Goal: Task Accomplishment & Management: Use online tool/utility

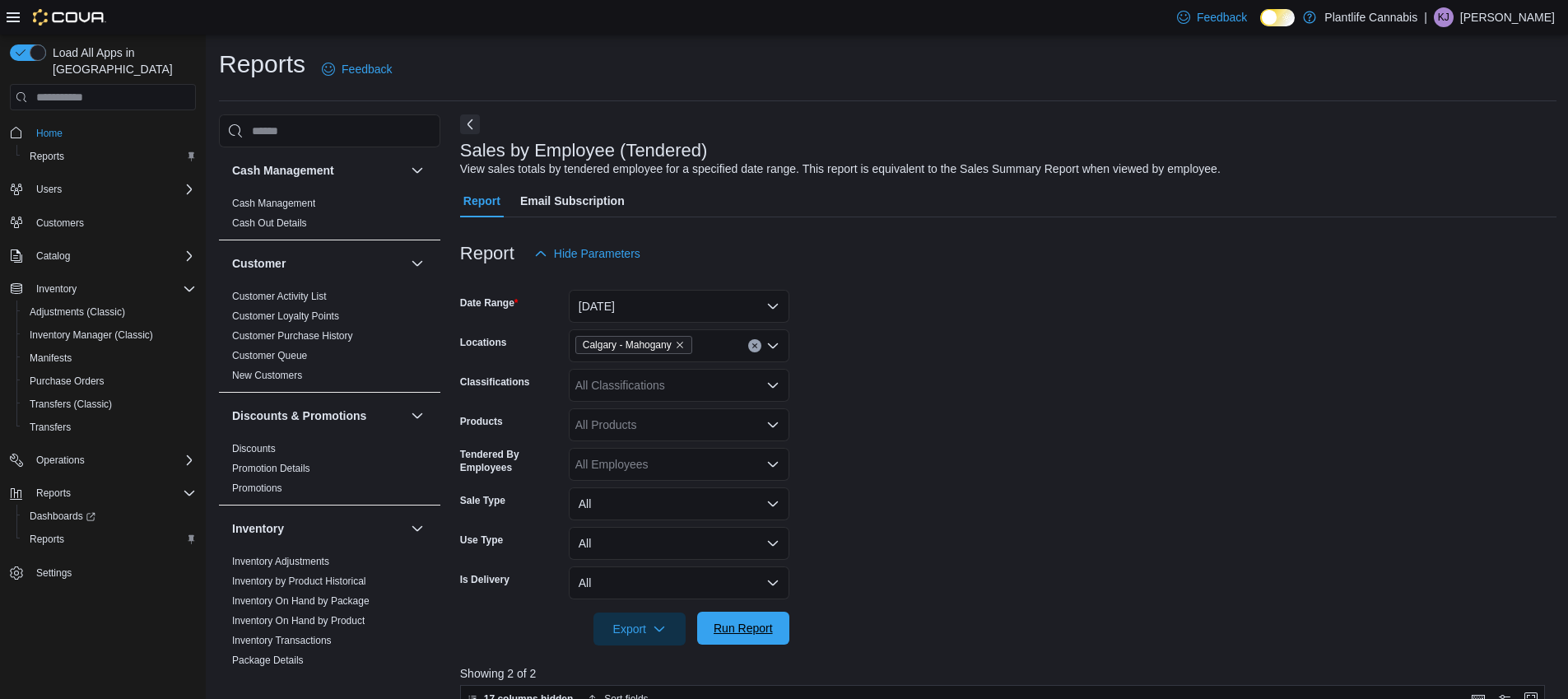
scroll to position [290, 0]
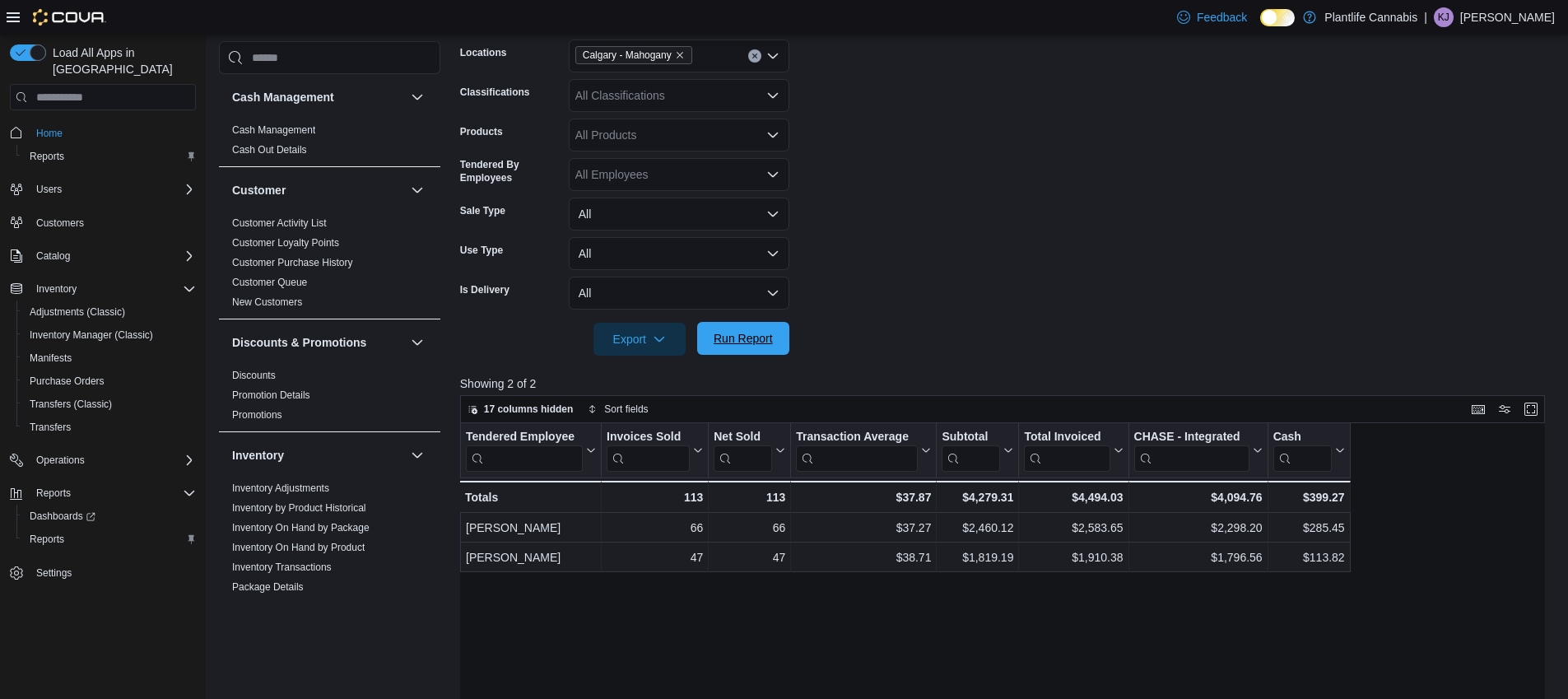
click at [772, 328] on span "Run Report" at bounding box center [743, 339] width 73 height 33
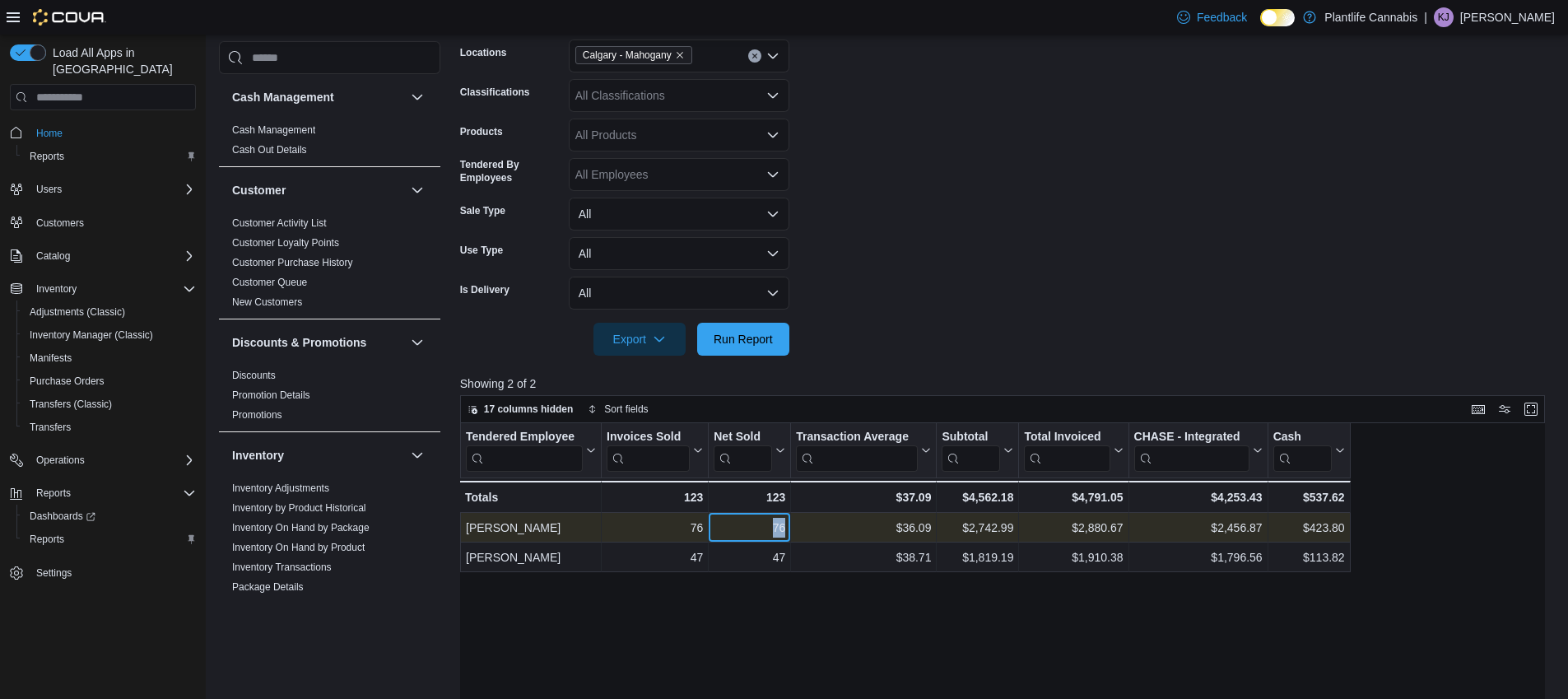
copy div "76"
copy div "2,742.99"
copy div "36.09"
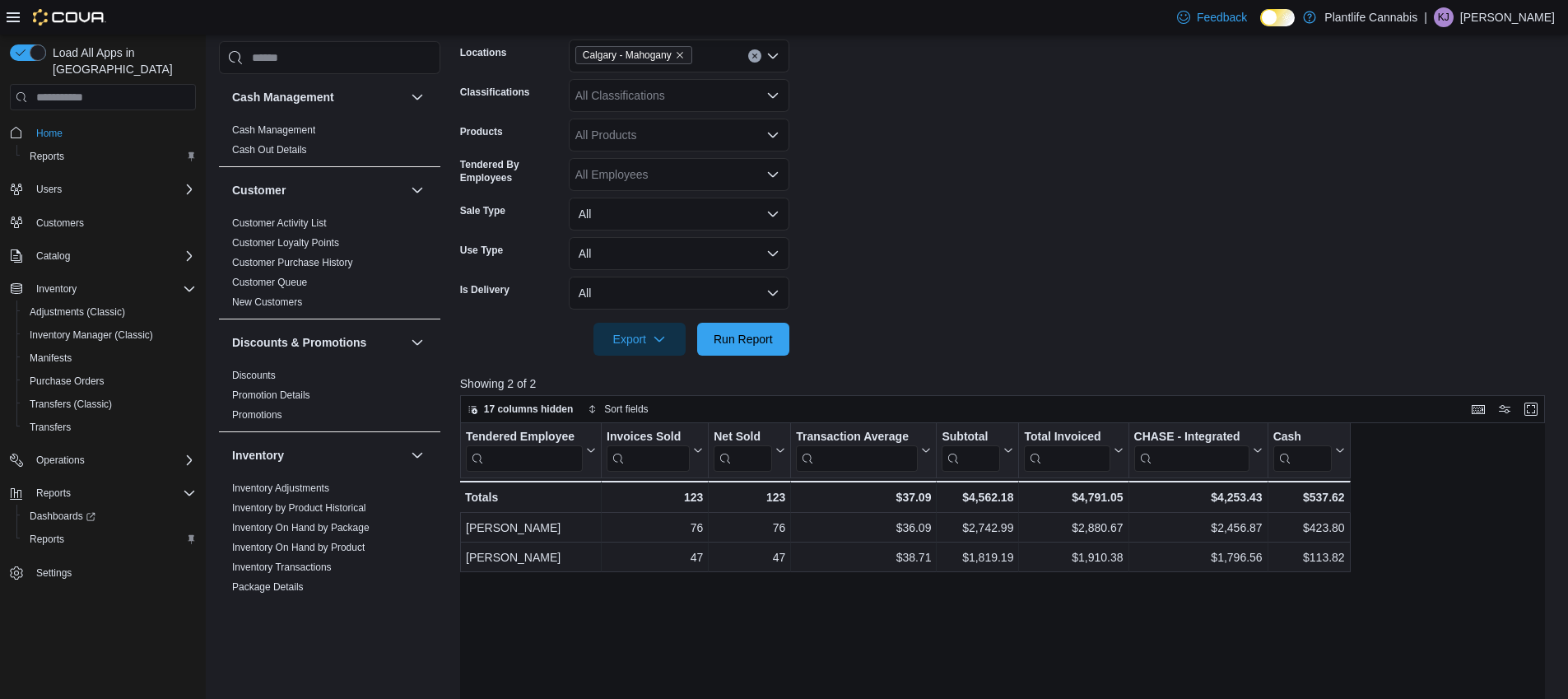
click at [683, 103] on div "All Classifications" at bounding box center [679, 95] width 220 height 33
type input "***"
click at [674, 121] on span "Accessory Group" at bounding box center [648, 123] width 88 height 17
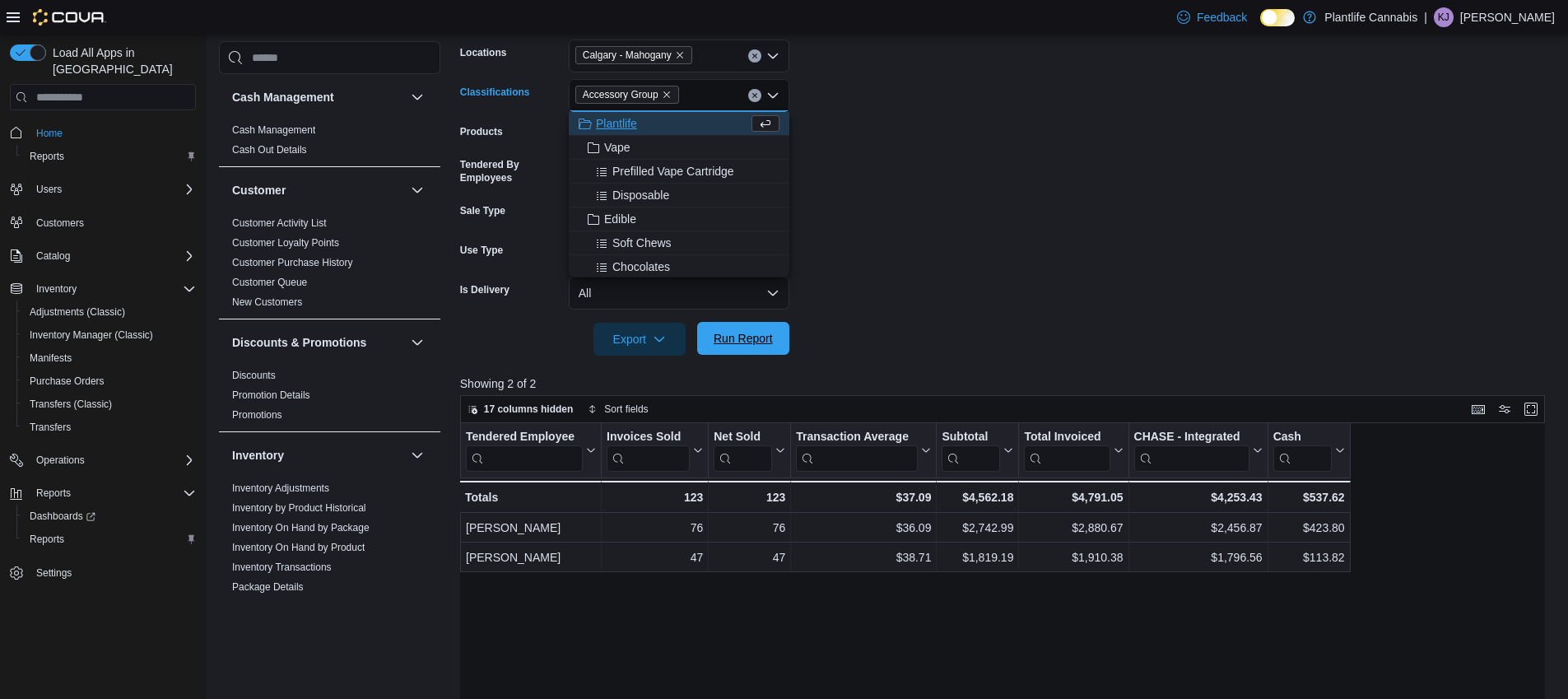
click at [756, 336] on span "Run Report" at bounding box center [744, 338] width 60 height 17
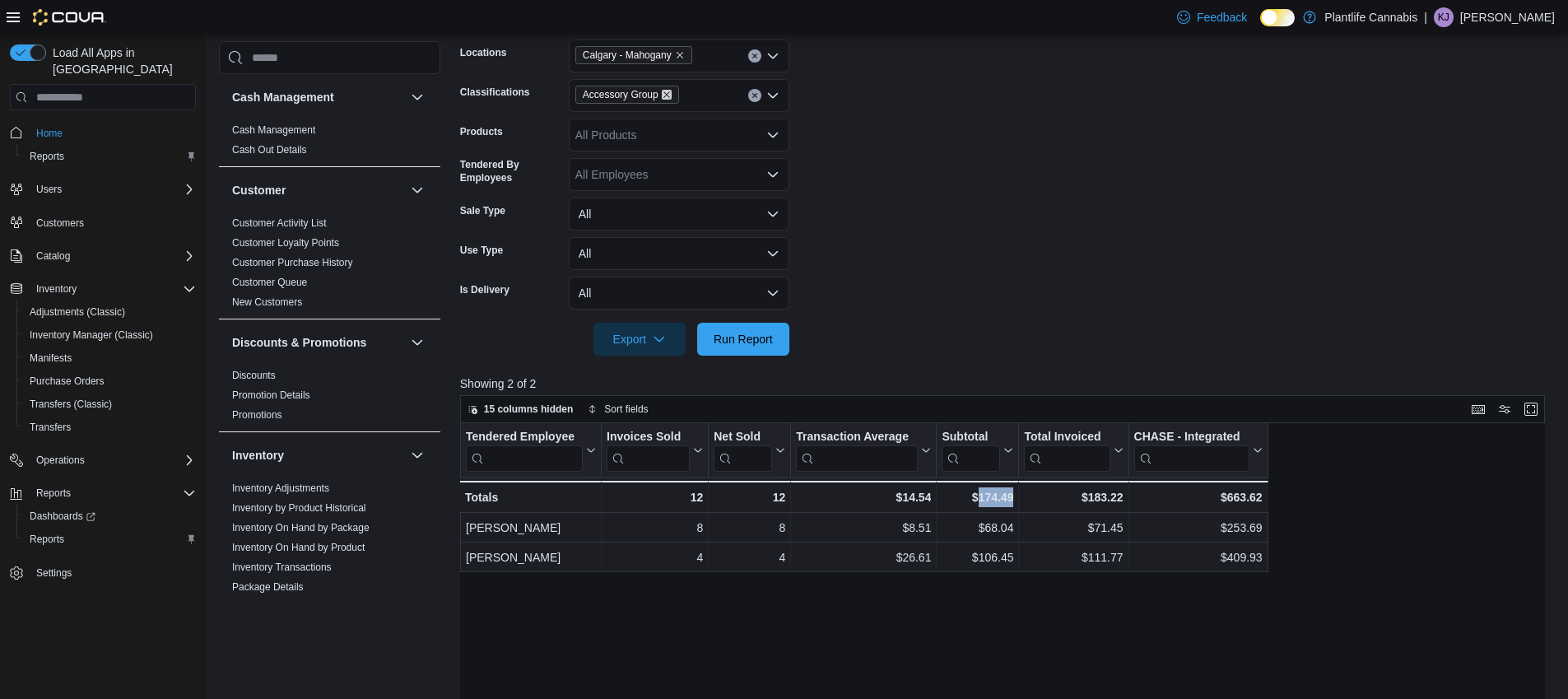
click at [672, 96] on icon "Remove Accessory Group from selection in this group" at bounding box center [666, 94] width 10 height 10
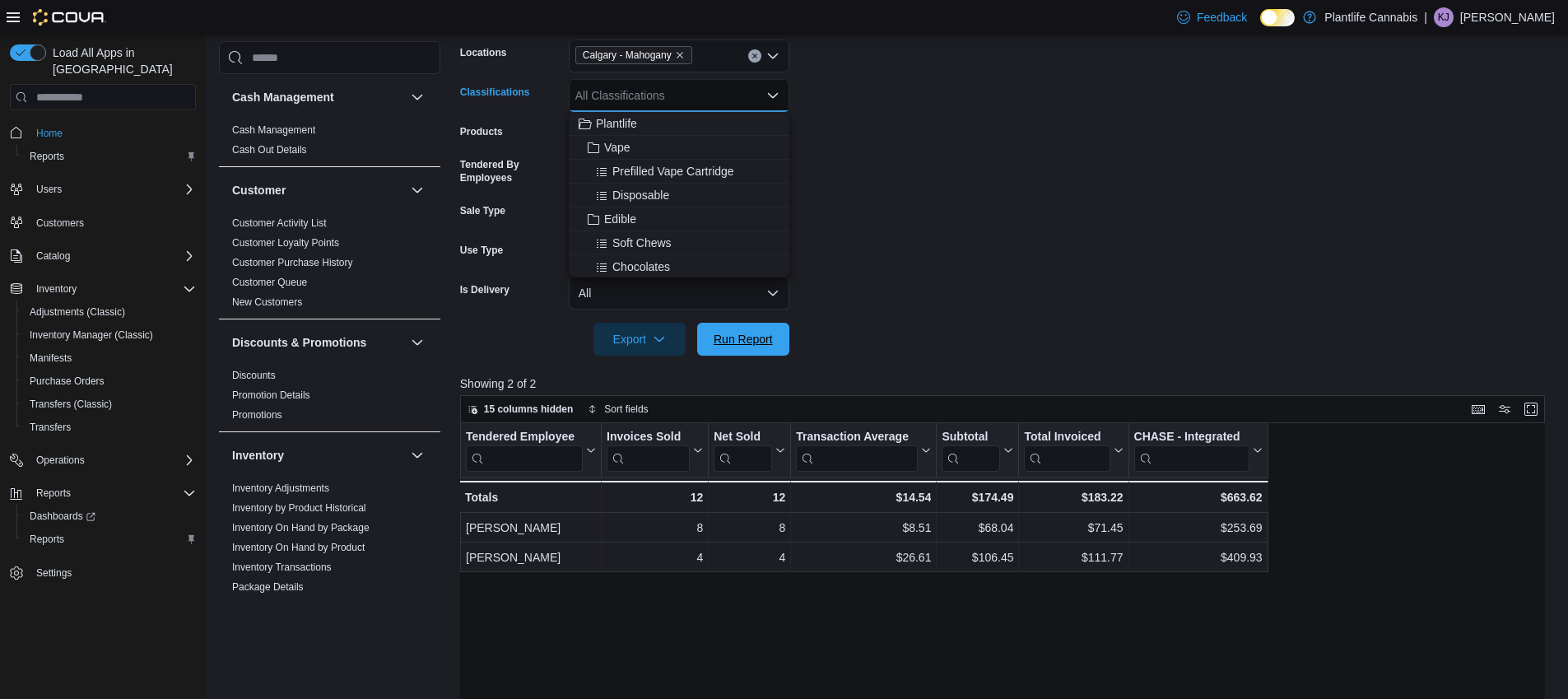
click at [769, 333] on span "Run Report" at bounding box center [744, 339] width 60 height 17
